Goal: Task Accomplishment & Management: Use online tool/utility

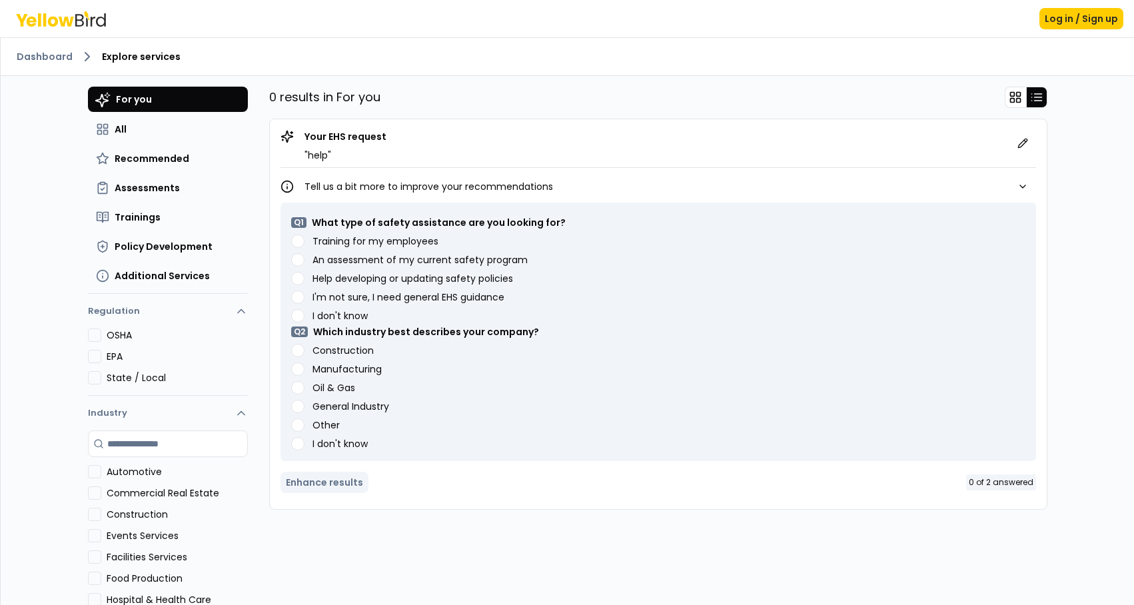
click at [325, 243] on label "Training for my employees" at bounding box center [376, 241] width 126 height 9
click at [305, 243] on employees "Training for my employees" at bounding box center [297, 241] width 13 height 13
click at [336, 355] on label "Construction" at bounding box center [343, 350] width 61 height 9
click at [101, 508] on button "Construction" at bounding box center [94, 514] width 13 height 13
click at [325, 351] on label "Construction" at bounding box center [343, 350] width 61 height 9
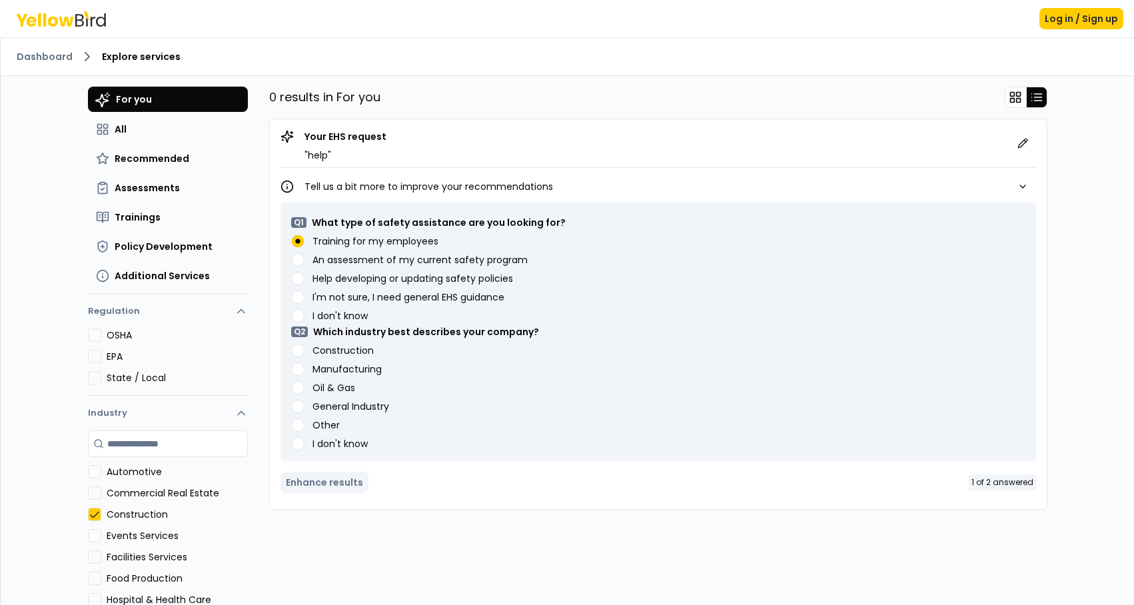
click at [101, 508] on button "Construction" at bounding box center [94, 514] width 13 height 13
click at [300, 347] on button "Construction" at bounding box center [297, 350] width 13 height 13
click at [343, 479] on button "Enhance results" at bounding box center [325, 482] width 88 height 21
